Goal: Task Accomplishment & Management: Complete application form

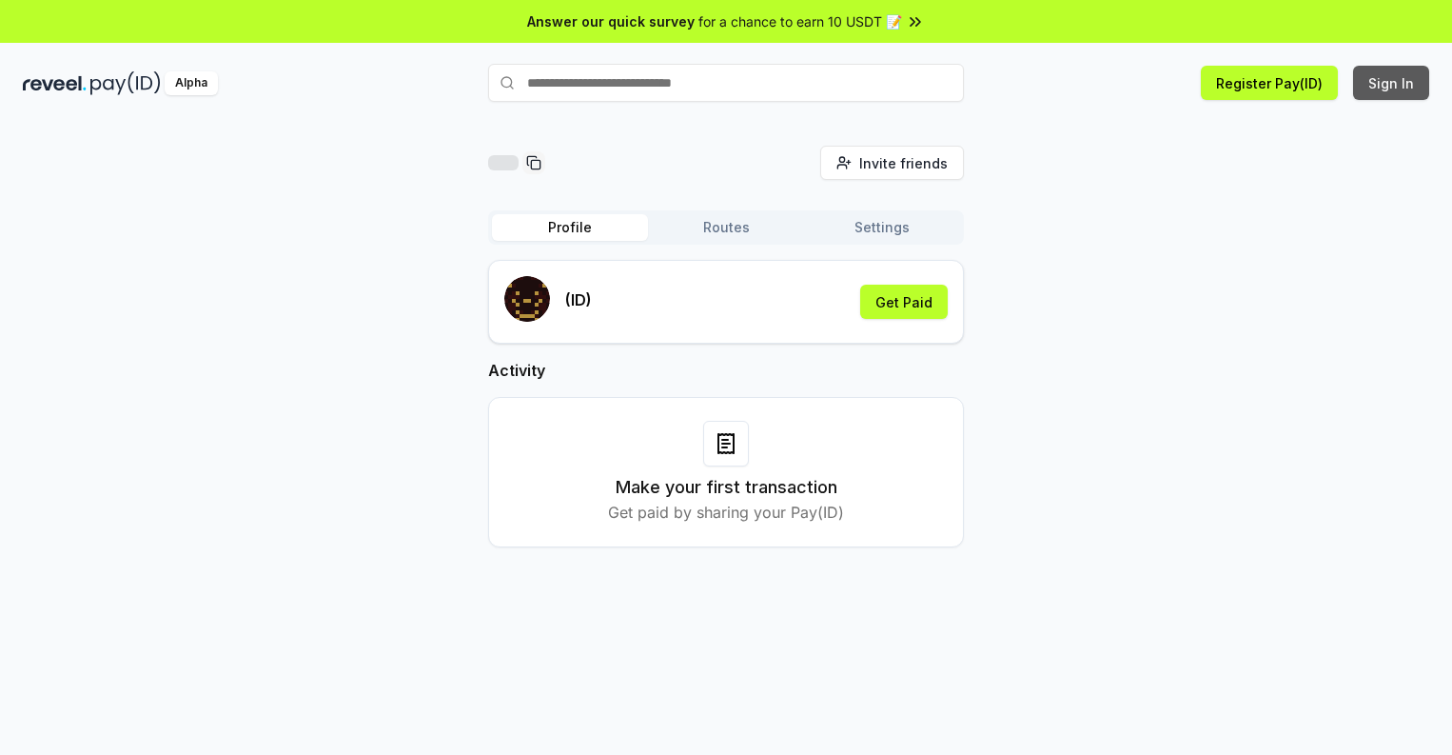
click at [1392, 83] on button "Sign In" at bounding box center [1391, 83] width 76 height 34
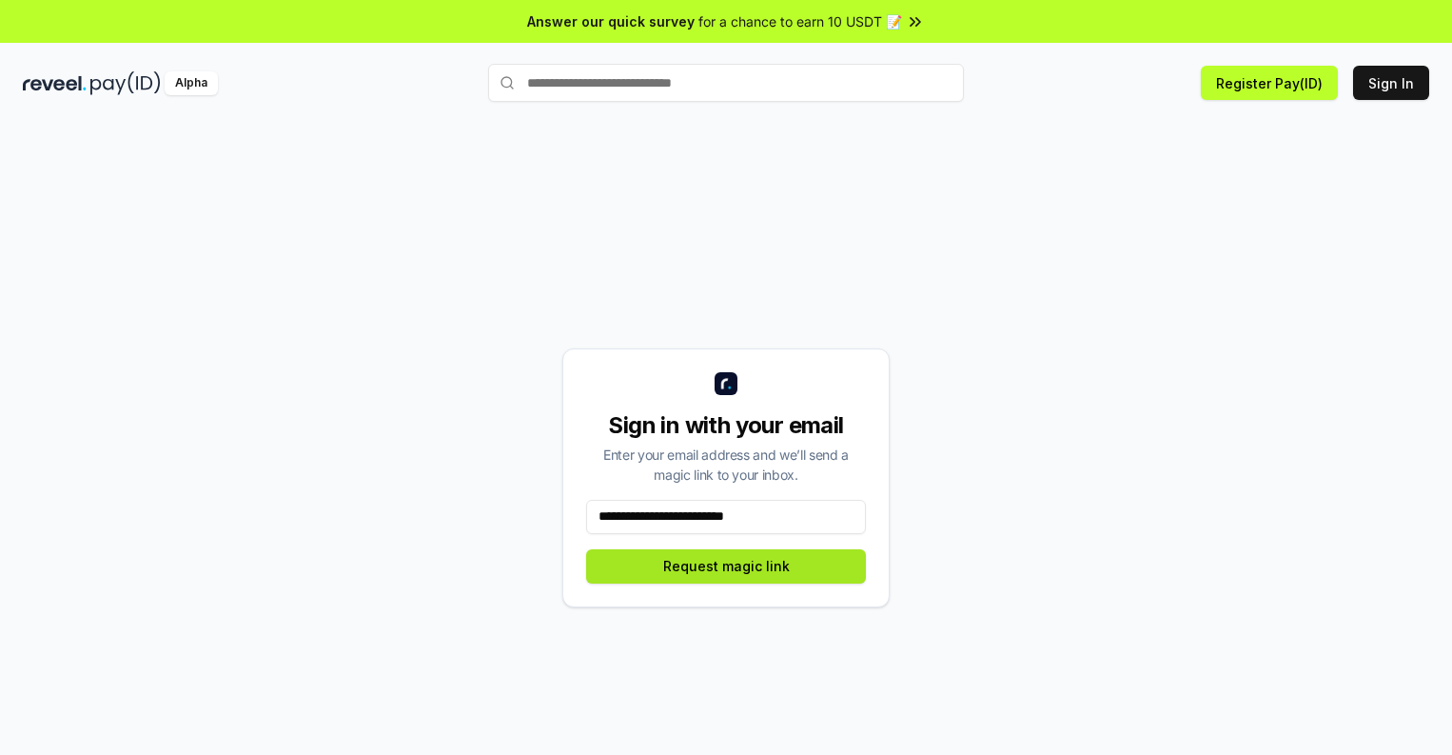
type input "**********"
click at [726, 565] on button "Request magic link" at bounding box center [726, 566] width 280 height 34
